Goal: Task Accomplishment & Management: Use online tool/utility

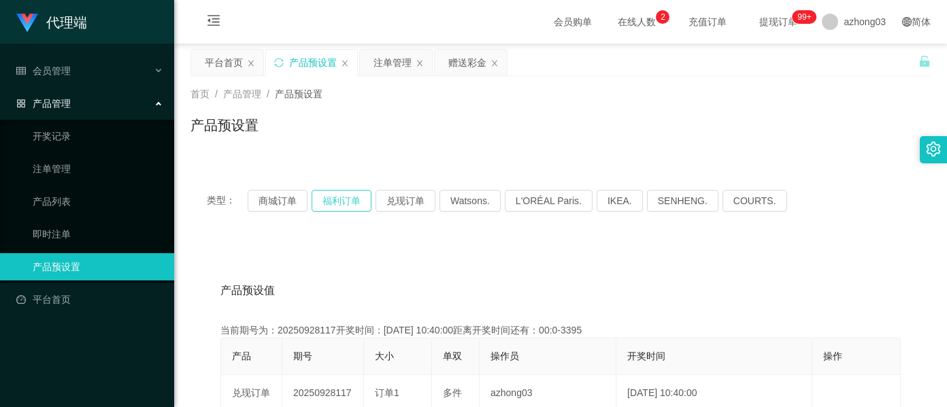
click at [346, 194] on button "福利订单" at bounding box center [342, 201] width 60 height 22
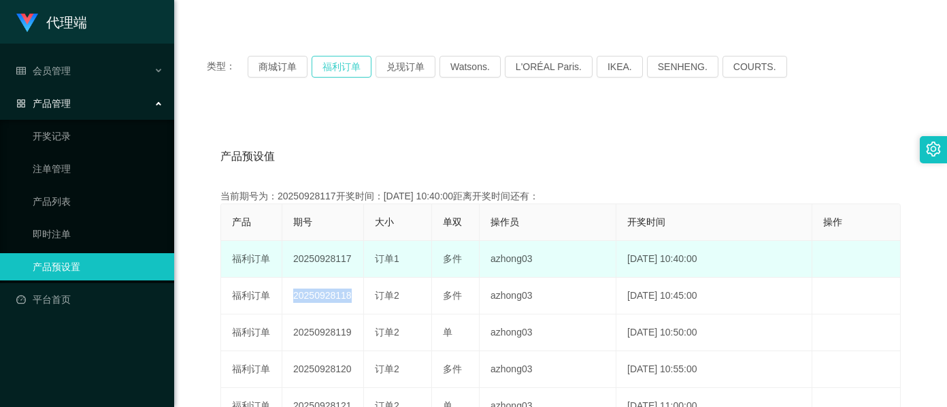
scroll to position [181, 0]
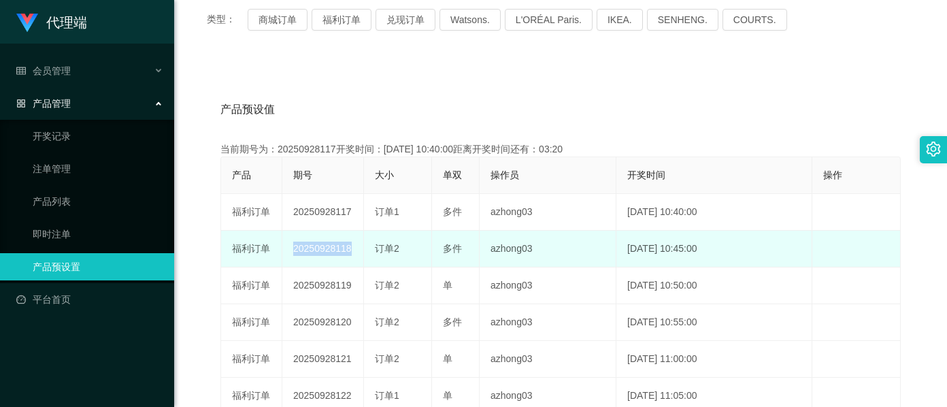
click at [316, 242] on td "20250928118" at bounding box center [323, 249] width 82 height 37
click at [314, 245] on td "20250928118" at bounding box center [323, 249] width 82 height 37
copy td "20250928118"
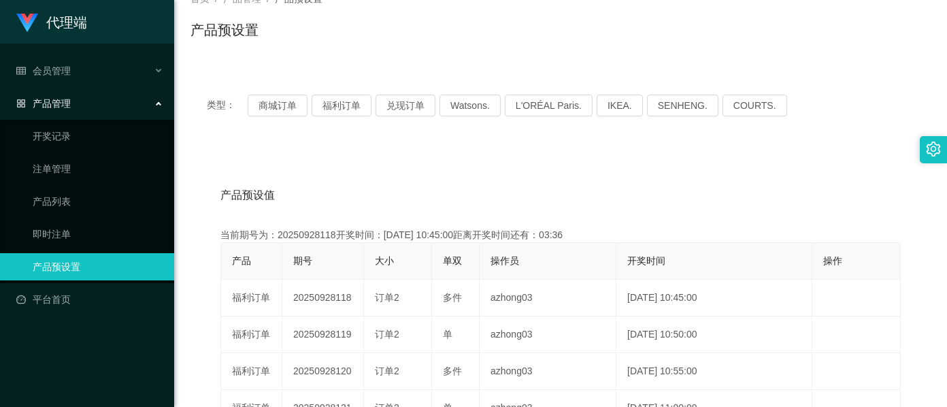
scroll to position [0, 0]
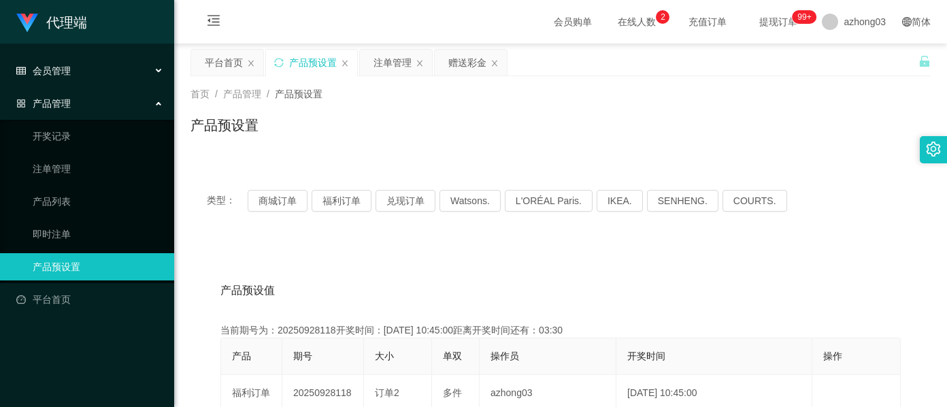
click at [99, 73] on div "会员管理" at bounding box center [87, 70] width 174 height 27
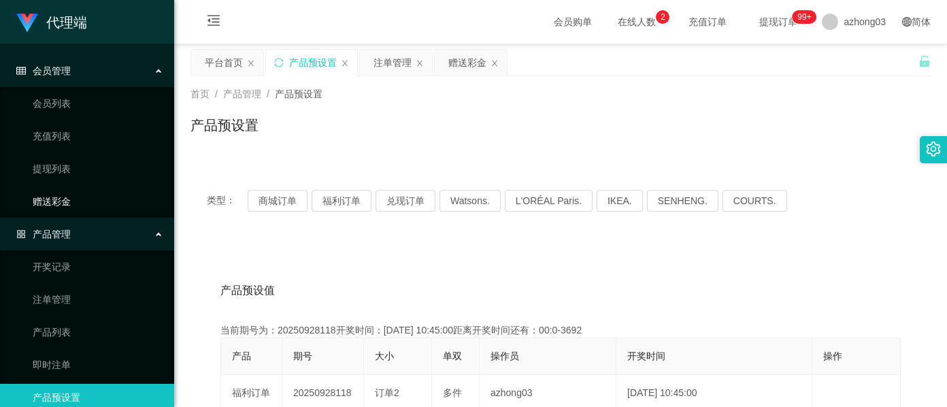
click at [75, 199] on link "赠送彩金" at bounding box center [98, 201] width 131 height 27
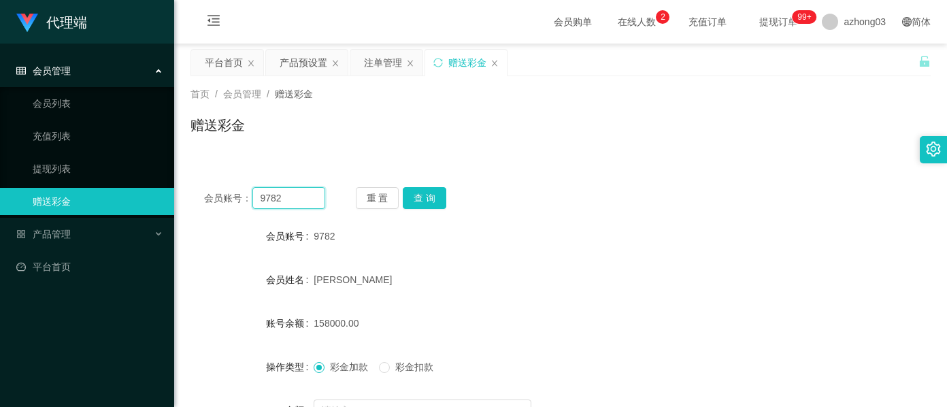
drag, startPoint x: 294, startPoint y: 203, endPoint x: 191, endPoint y: 203, distance: 102.7
click at [191, 203] on div "会员账号： 9782 重 置 查 询" at bounding box center [560, 198] width 740 height 22
paste input "abc1224"
type input "abc1224"
click at [431, 197] on button "查 询" at bounding box center [425, 198] width 44 height 22
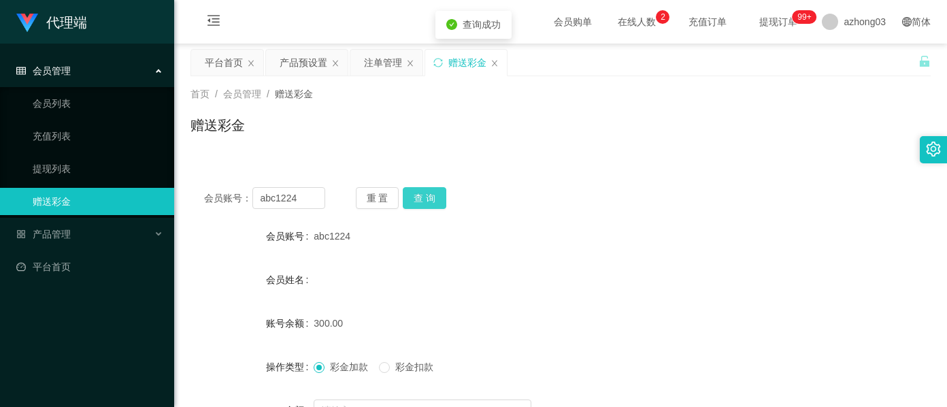
click at [426, 200] on button "查 询" at bounding box center [425, 198] width 44 height 22
click at [426, 200] on button "查 询" at bounding box center [432, 198] width 58 height 22
click at [426, 200] on div "重 置 查 询" at bounding box center [416, 198] width 121 height 22
click at [425, 200] on button "查 询" at bounding box center [425, 198] width 44 height 22
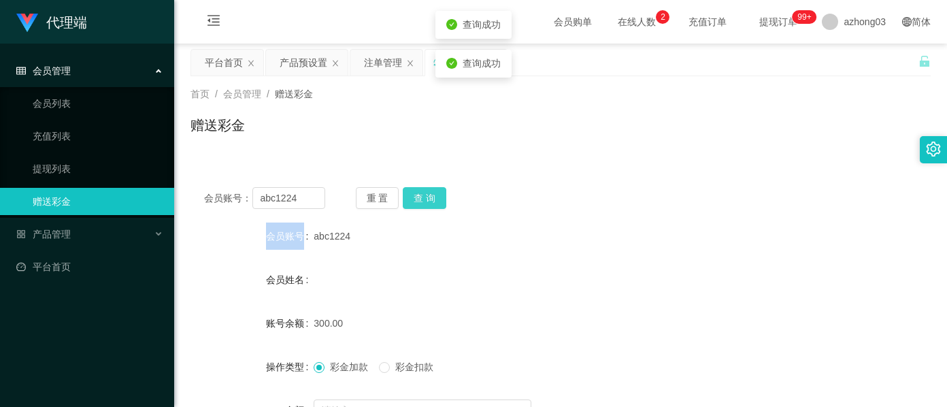
click at [425, 200] on button "查 询" at bounding box center [425, 198] width 44 height 22
